Goal: Communication & Community: Answer question/provide support

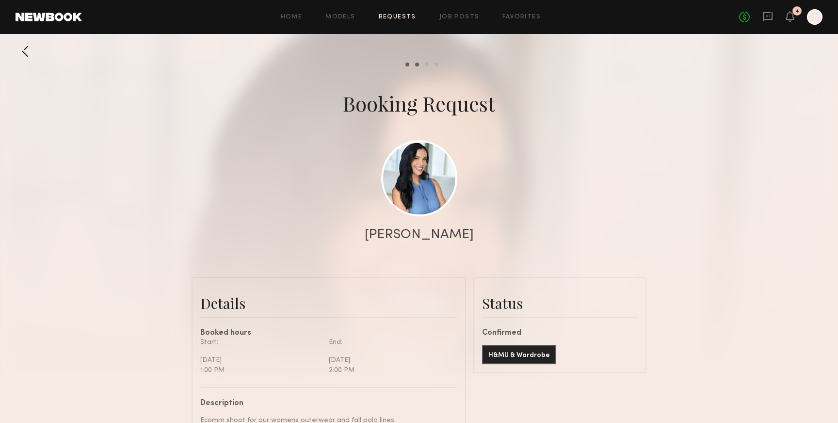
scroll to position [1085, 0]
click at [297, 11] on div "Home Models Requests Job Posts Favorites Sign Out No fees up to $5,000 4 J" at bounding box center [452, 17] width 741 height 16
click at [349, 16] on link "Models" at bounding box center [340, 17] width 30 height 6
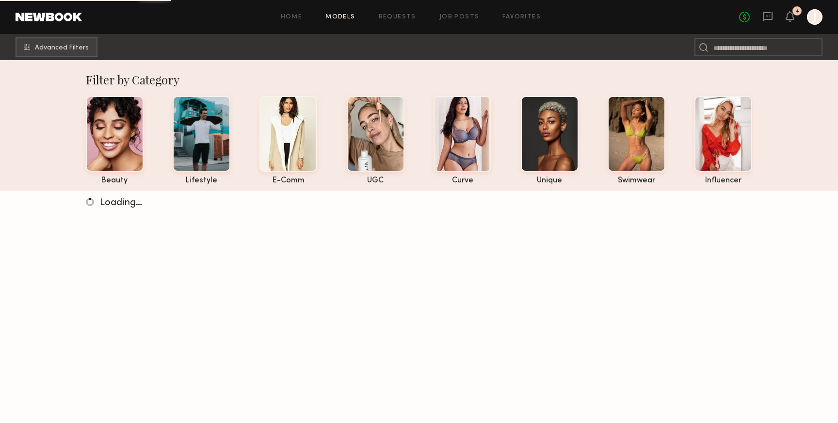
click at [761, 15] on div "No fees up to $5,000 4 J" at bounding box center [780, 17] width 83 height 16
click at [765, 19] on icon at bounding box center [768, 16] width 10 height 9
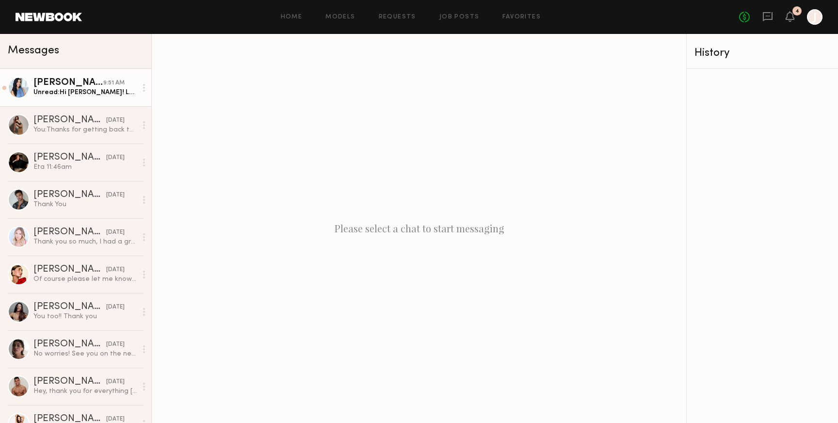
click at [102, 90] on div "Unread: Hi [PERSON_NAME]! Looking forward to the shoot [DATE]. Just checking if…" at bounding box center [84, 92] width 103 height 9
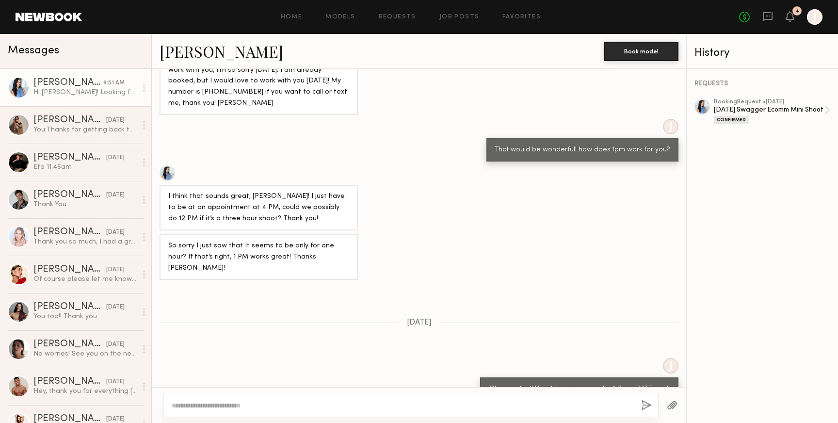
scroll to position [702, 0]
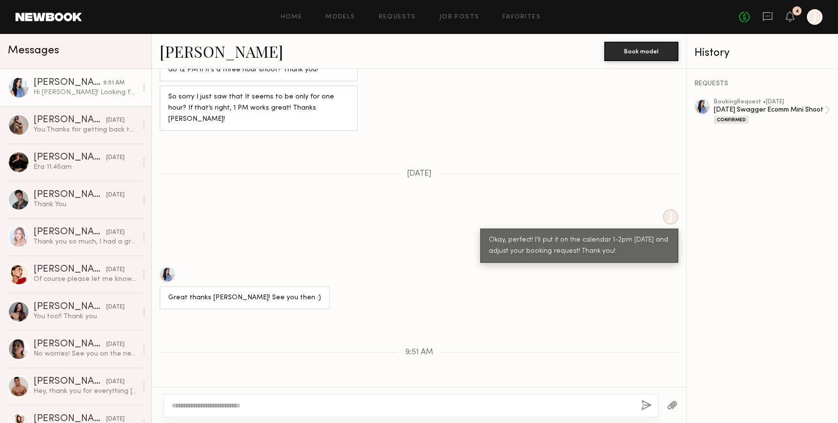
click at [250, 403] on textarea at bounding box center [403, 406] width 462 height 10
click at [193, 51] on link "[PERSON_NAME]" at bounding box center [222, 51] width 124 height 21
click at [356, 400] on div at bounding box center [410, 405] width 495 height 23
click at [344, 405] on textarea at bounding box center [403, 406] width 462 height 10
click at [208, 50] on link "[PERSON_NAME]" at bounding box center [222, 51] width 124 height 21
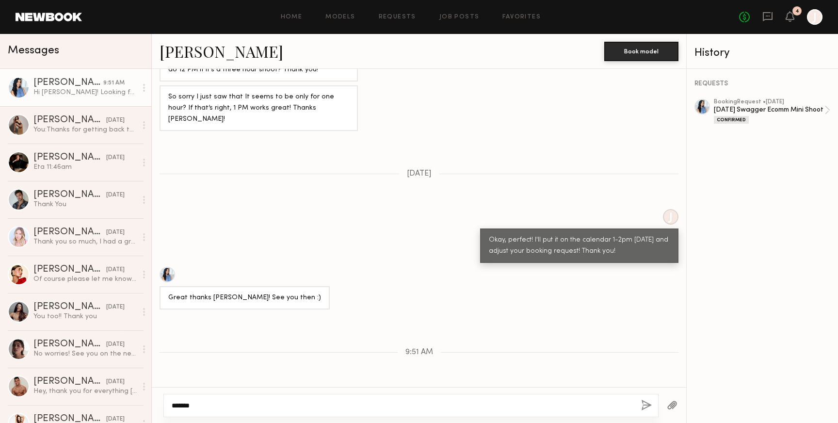
click at [312, 404] on textarea "*******" at bounding box center [403, 406] width 462 height 10
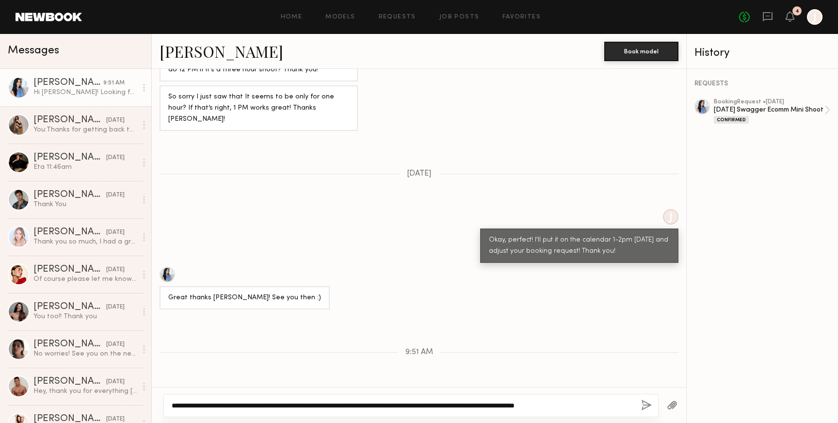
type textarea "**********"
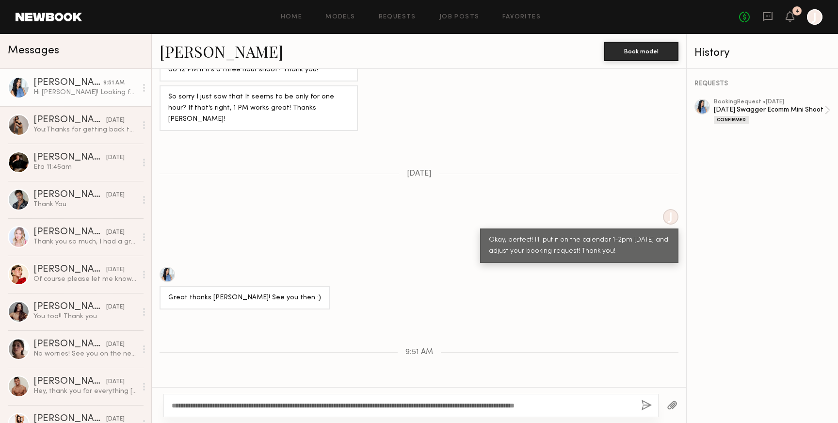
click at [646, 405] on button "button" at bounding box center [646, 406] width 11 height 12
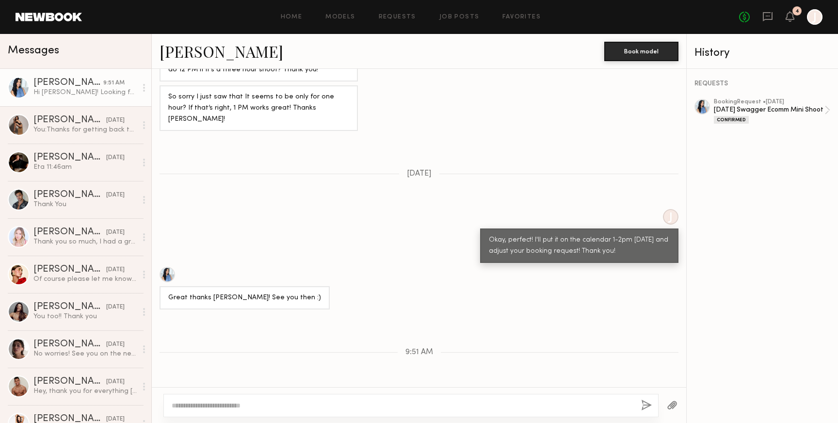
scroll to position [825, 0]
